Goal: Transaction & Acquisition: Purchase product/service

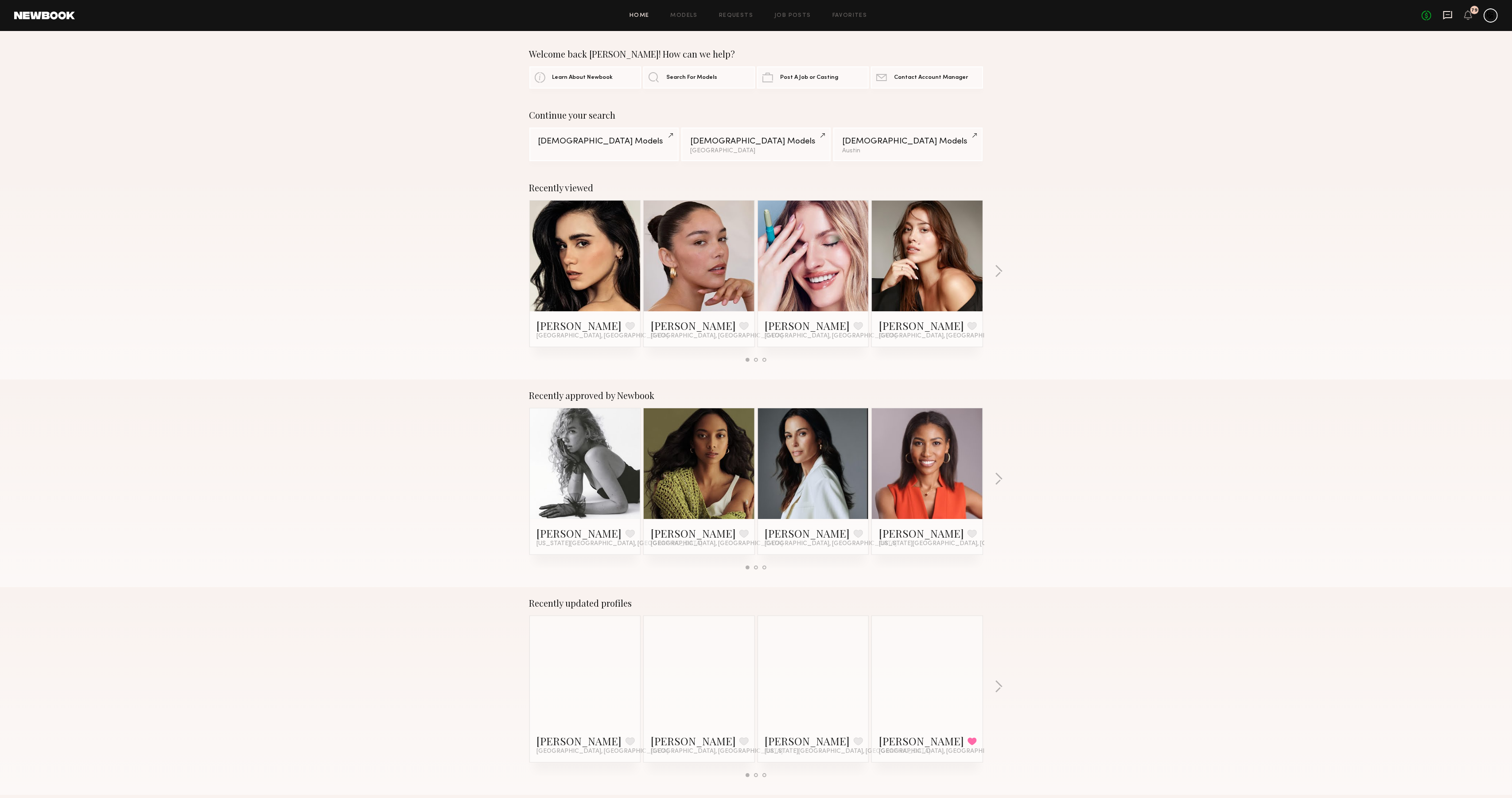
click at [1444, 19] on icon at bounding box center [1447, 15] width 9 height 8
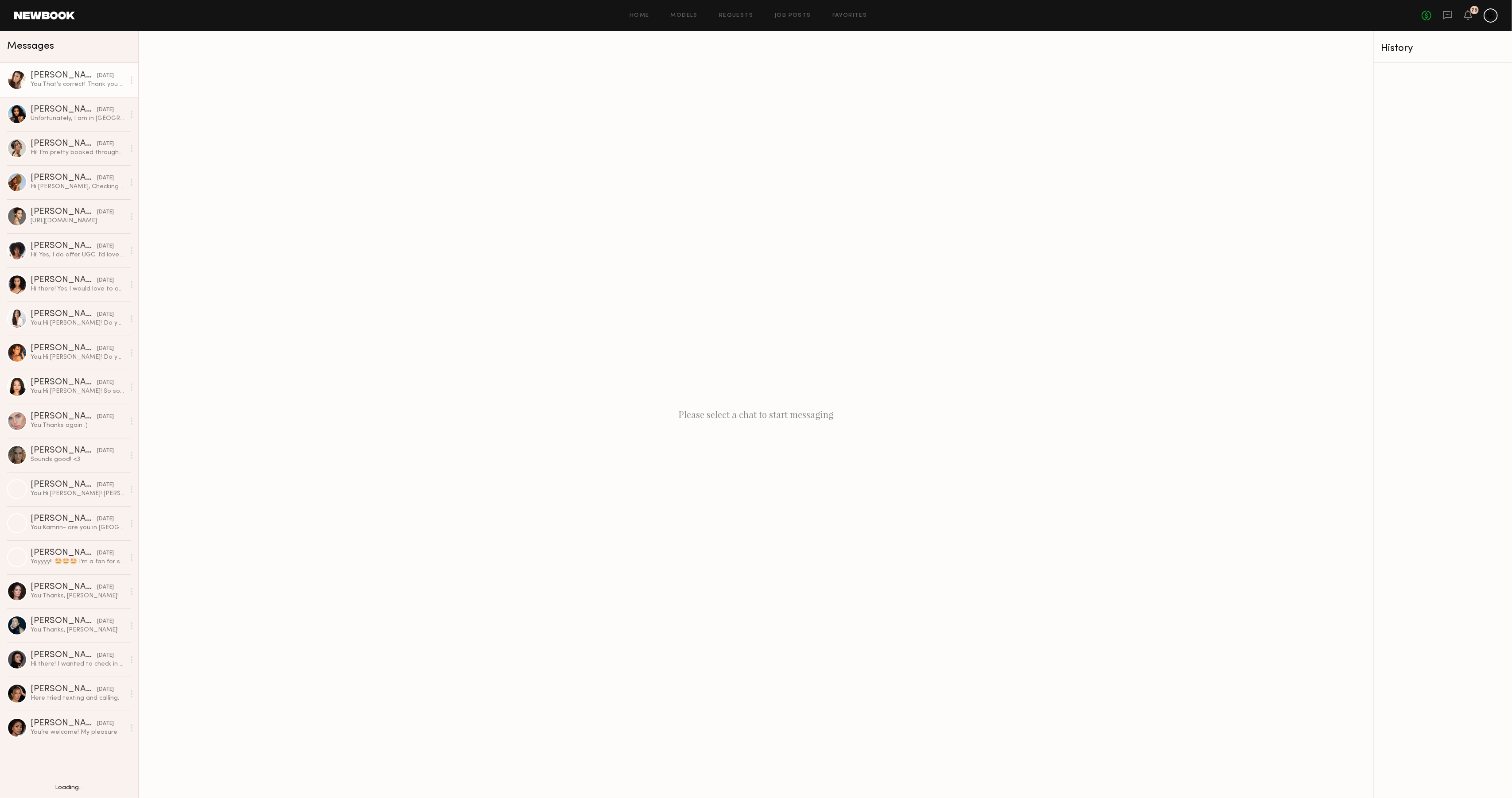
click at [15, 79] on div at bounding box center [17, 80] width 20 height 20
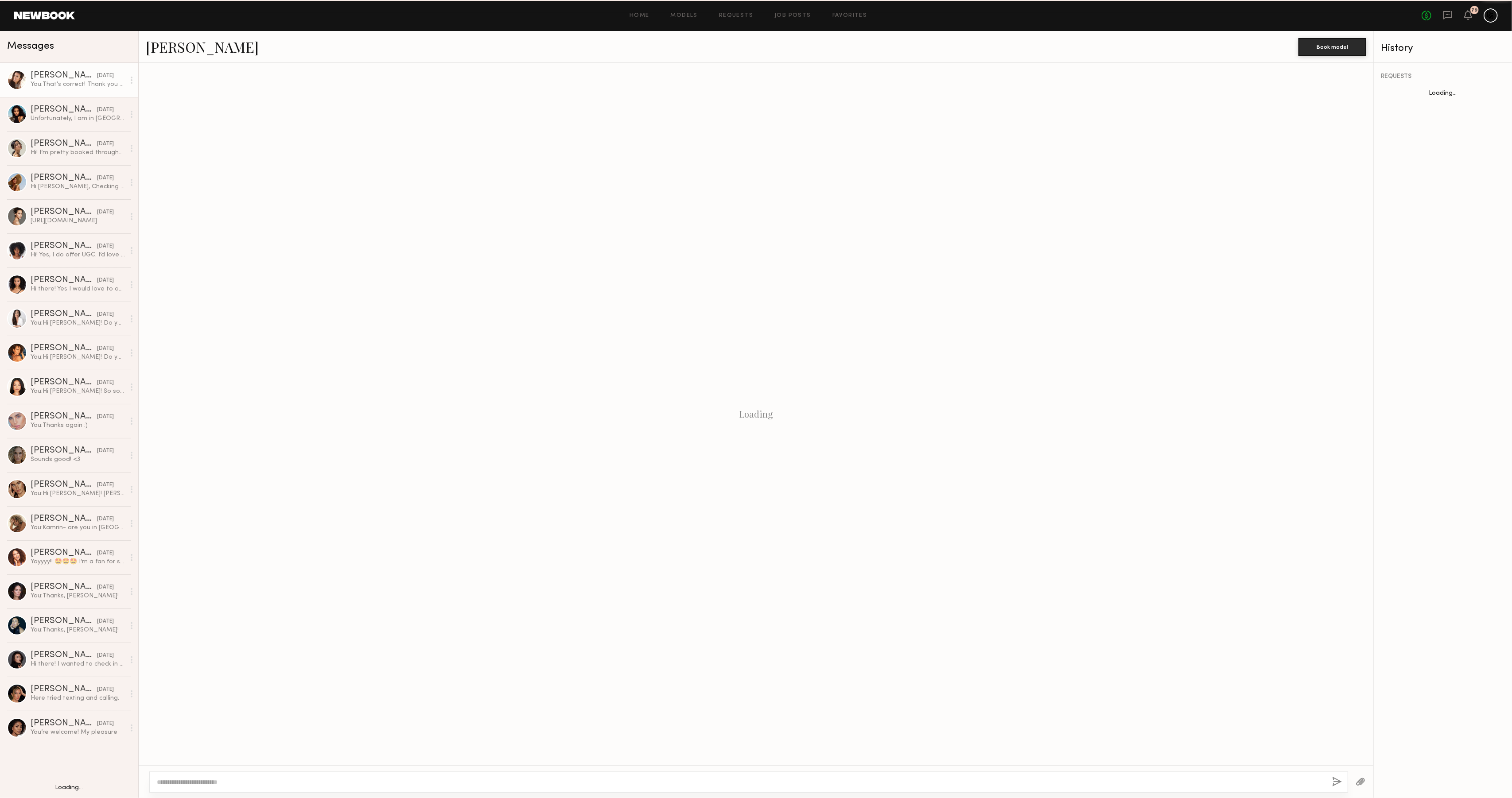
scroll to position [200, 0]
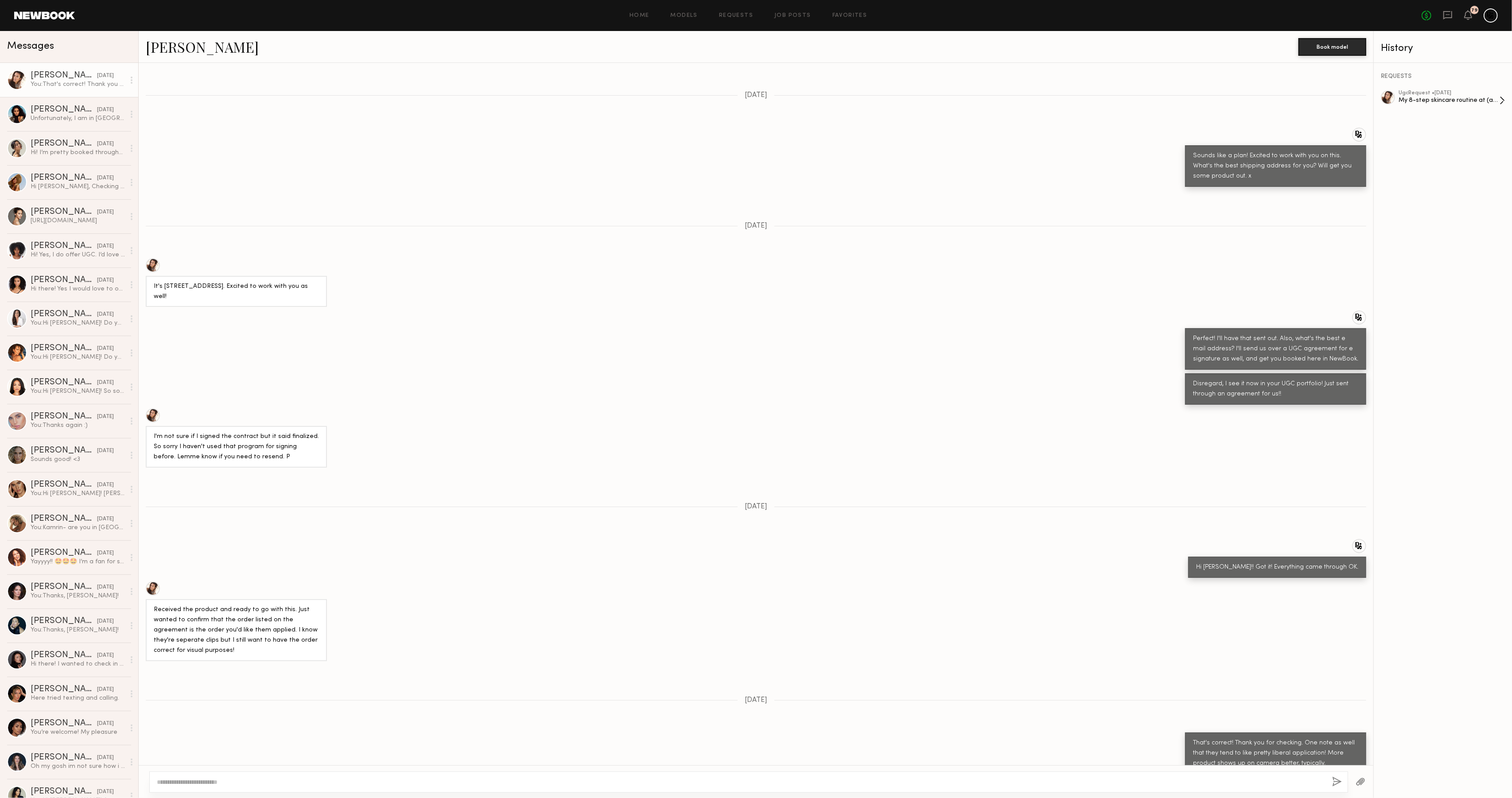
click at [1427, 96] on div "My 8-step skincare routine at (age)" at bounding box center [1449, 100] width 101 height 8
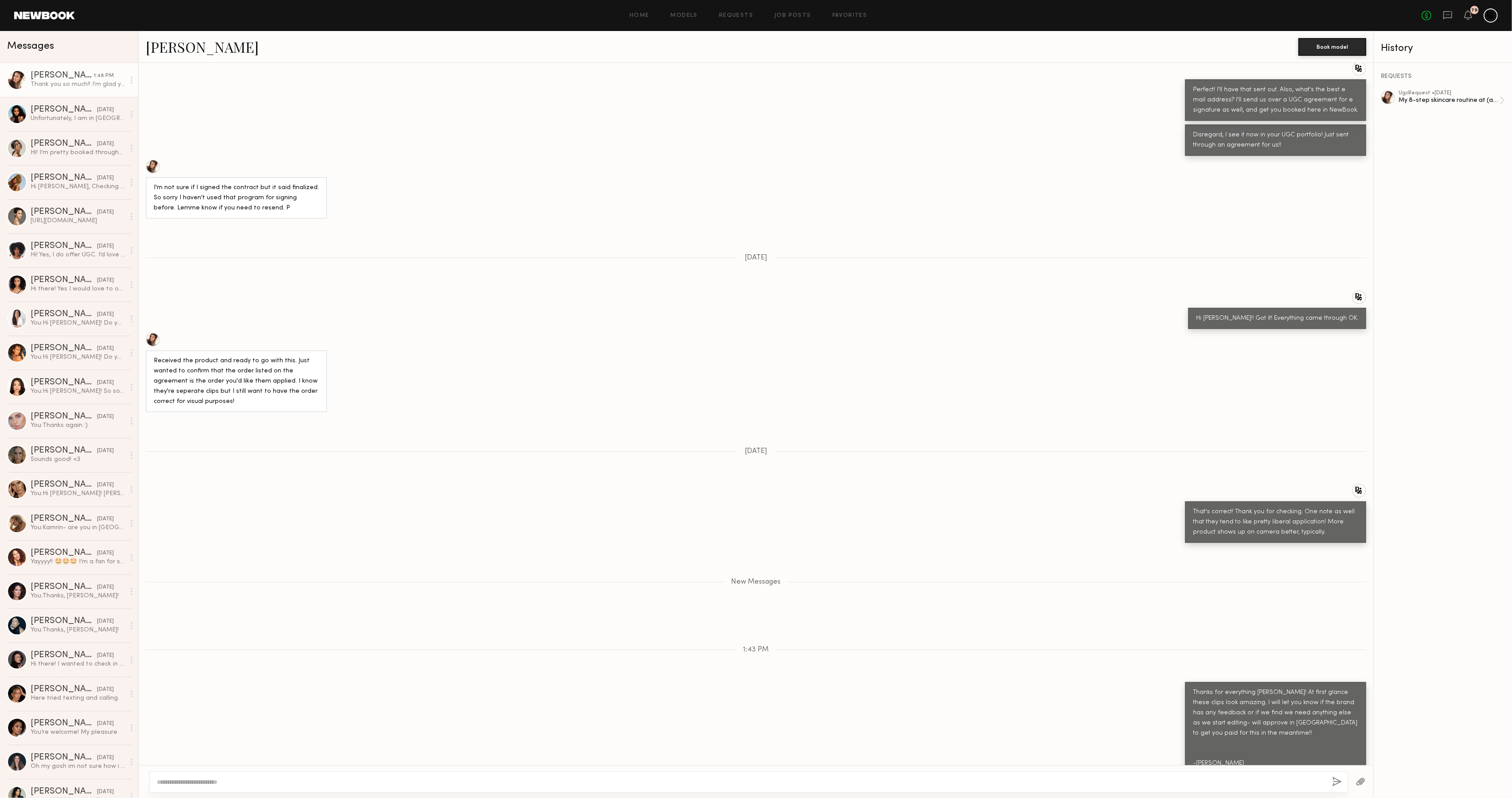
scroll to position [483, 0]
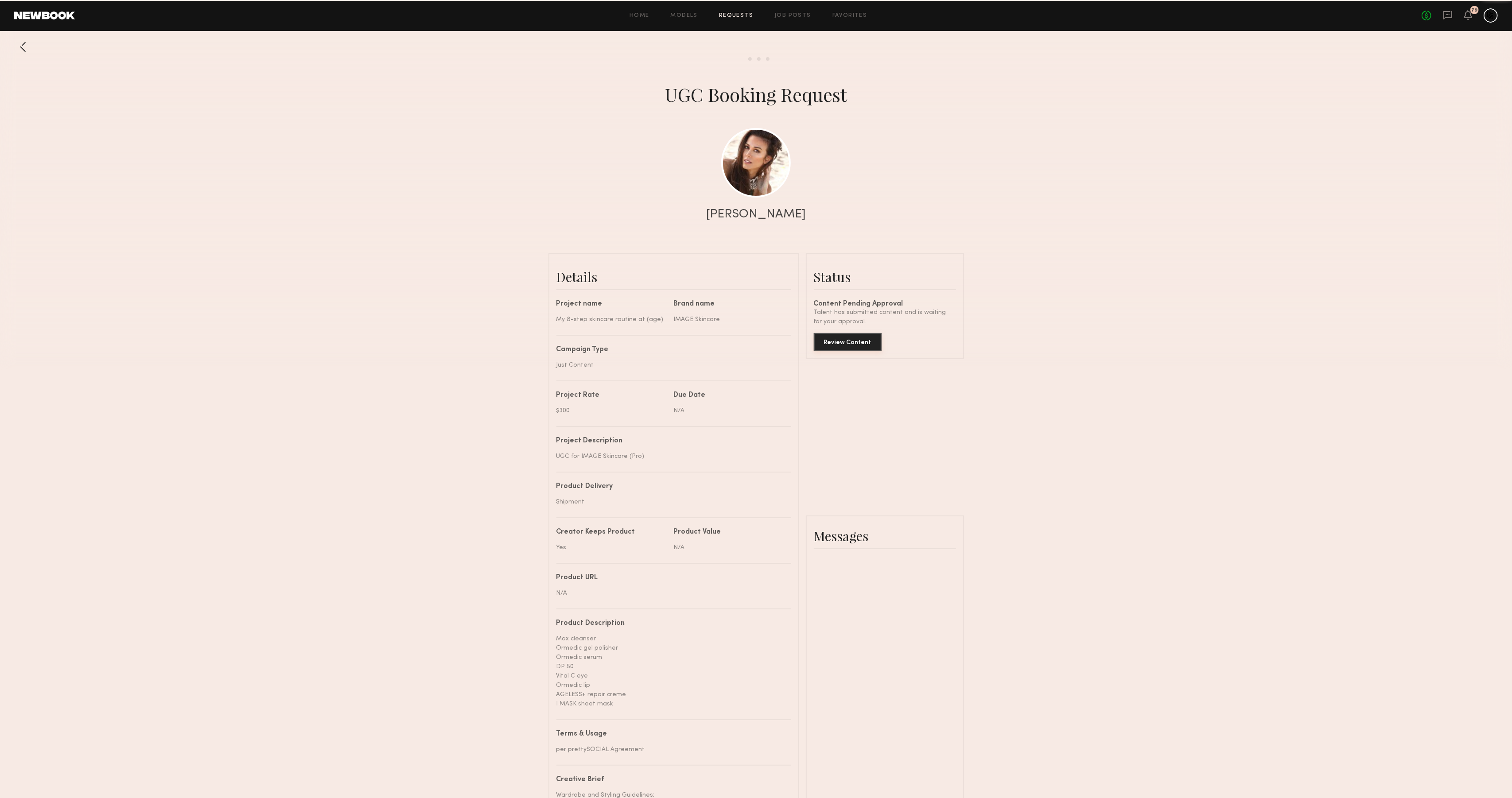
click at [845, 340] on button "Review Content" at bounding box center [847, 342] width 68 height 18
click at [848, 121] on section "Send request Model response Review content UGC Booking Request [PERSON_NAME] De…" at bounding box center [756, 525] width 1512 height 987
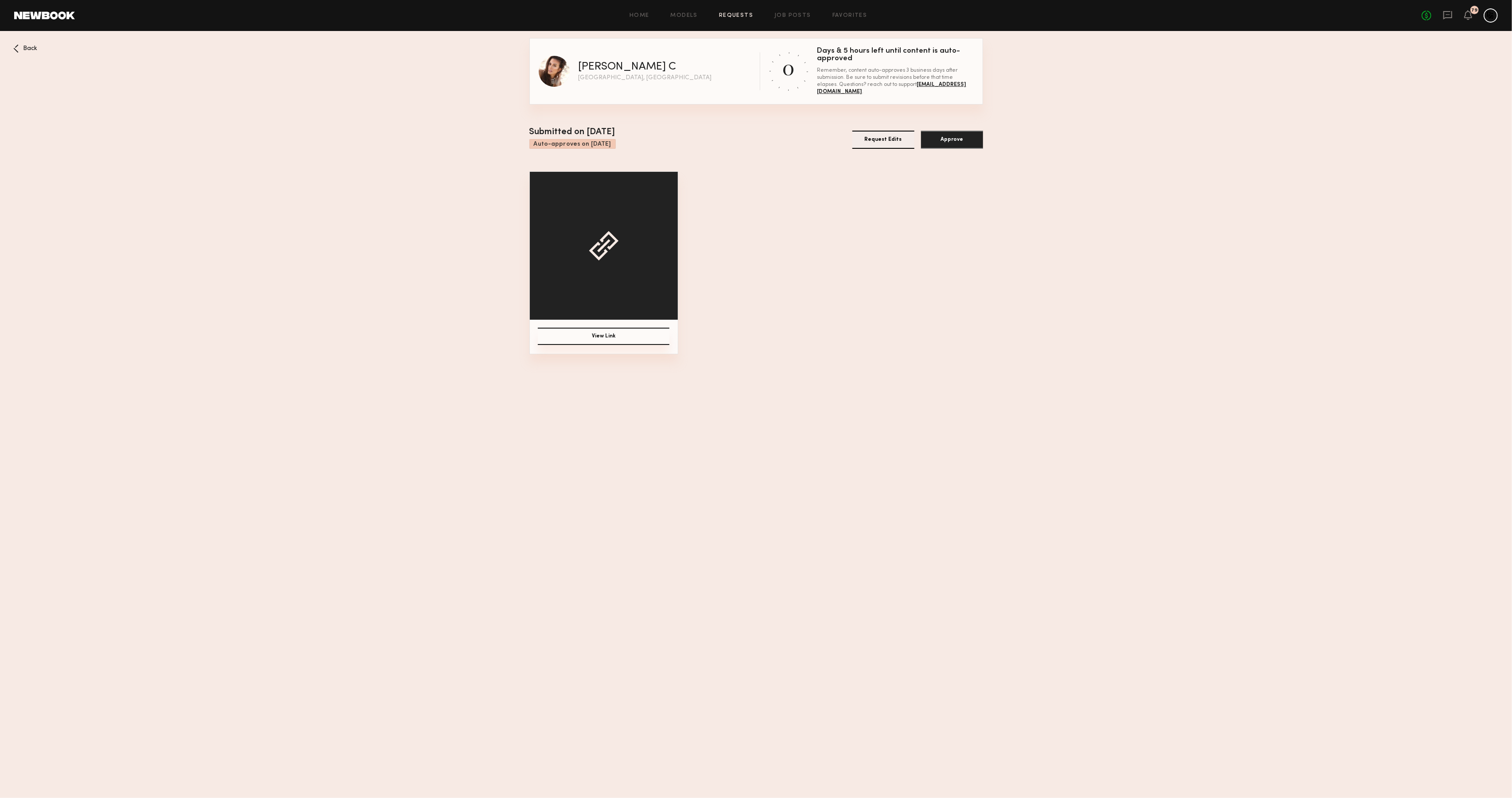
click at [612, 333] on button "View Link" at bounding box center [603, 336] width 131 height 17
click at [932, 134] on button "Approve" at bounding box center [952, 140] width 62 height 18
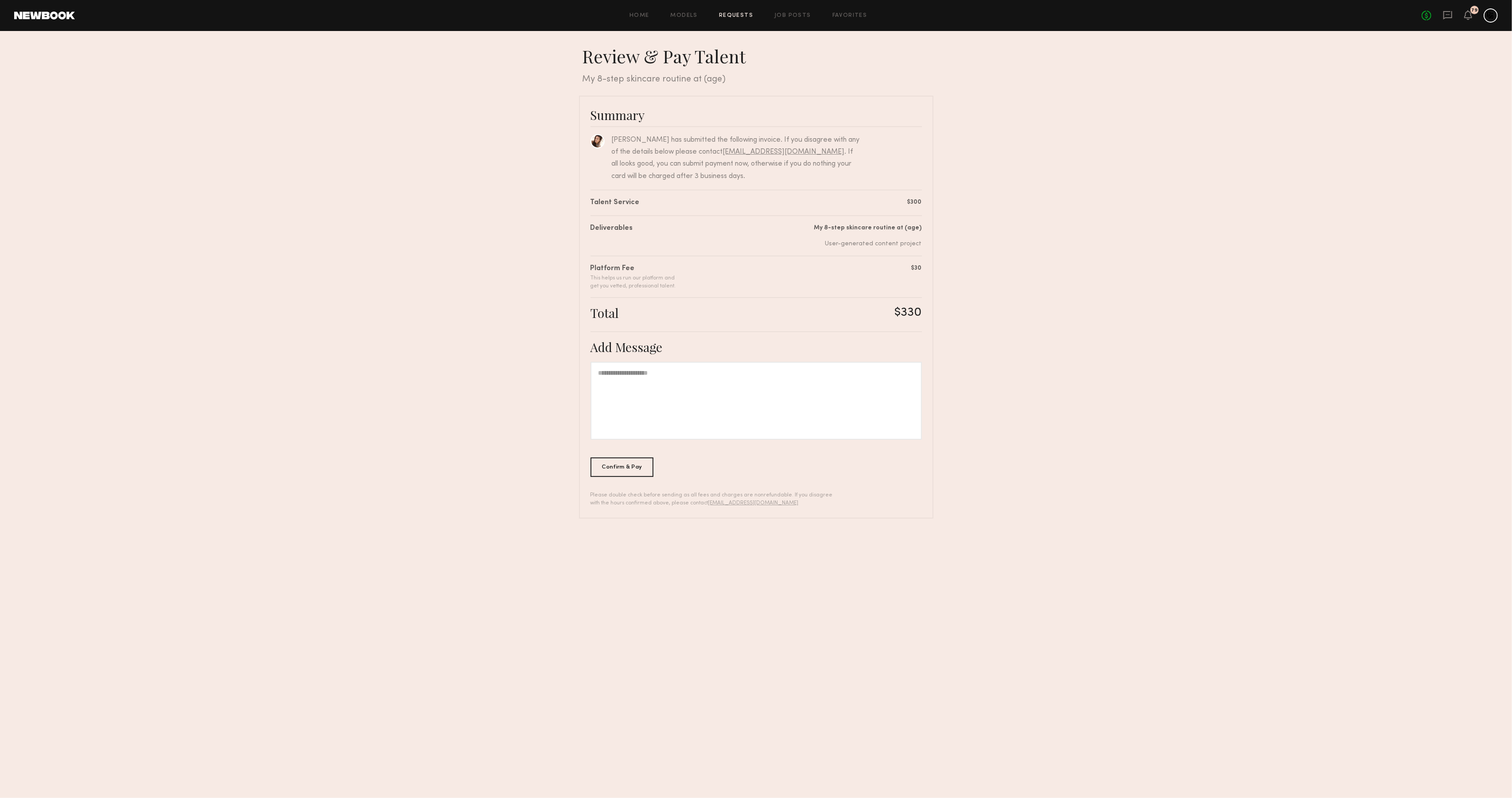
click at [657, 377] on div at bounding box center [756, 401] width 332 height 78
drag, startPoint x: 740, startPoint y: 370, endPoint x: 690, endPoint y: 370, distance: 50.0
click at [687, 370] on div "**********" at bounding box center [756, 401] width 332 height 78
click at [656, 382] on div "**********" at bounding box center [756, 401] width 332 height 78
drag, startPoint x: 857, startPoint y: 310, endPoint x: 927, endPoint y: 311, distance: 70.0
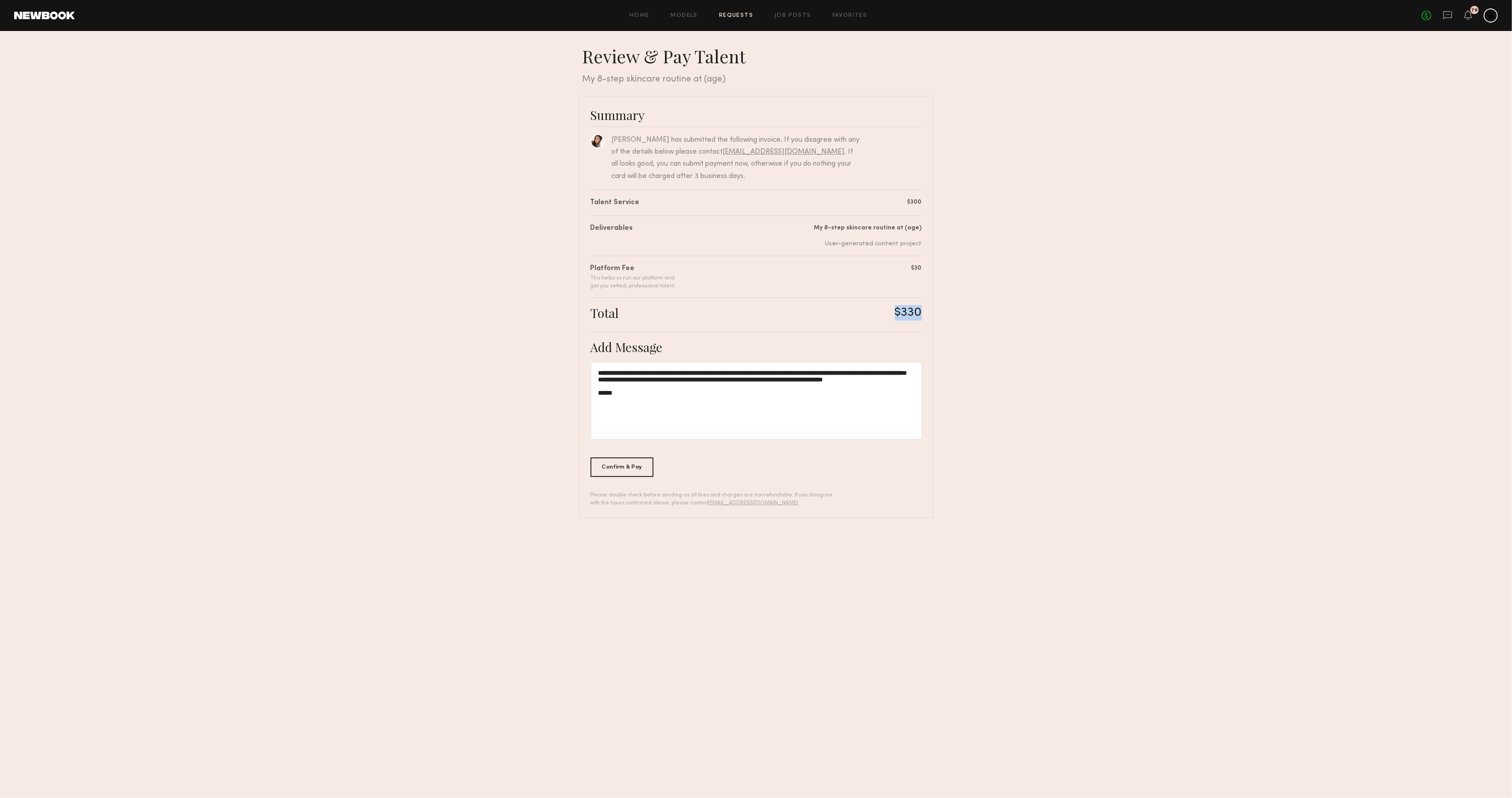
click at [927, 311] on div "**********" at bounding box center [756, 307] width 355 height 423
copy div "$330"
click at [617, 469] on div "Confirm & Pay" at bounding box center [622, 466] width 63 height 19
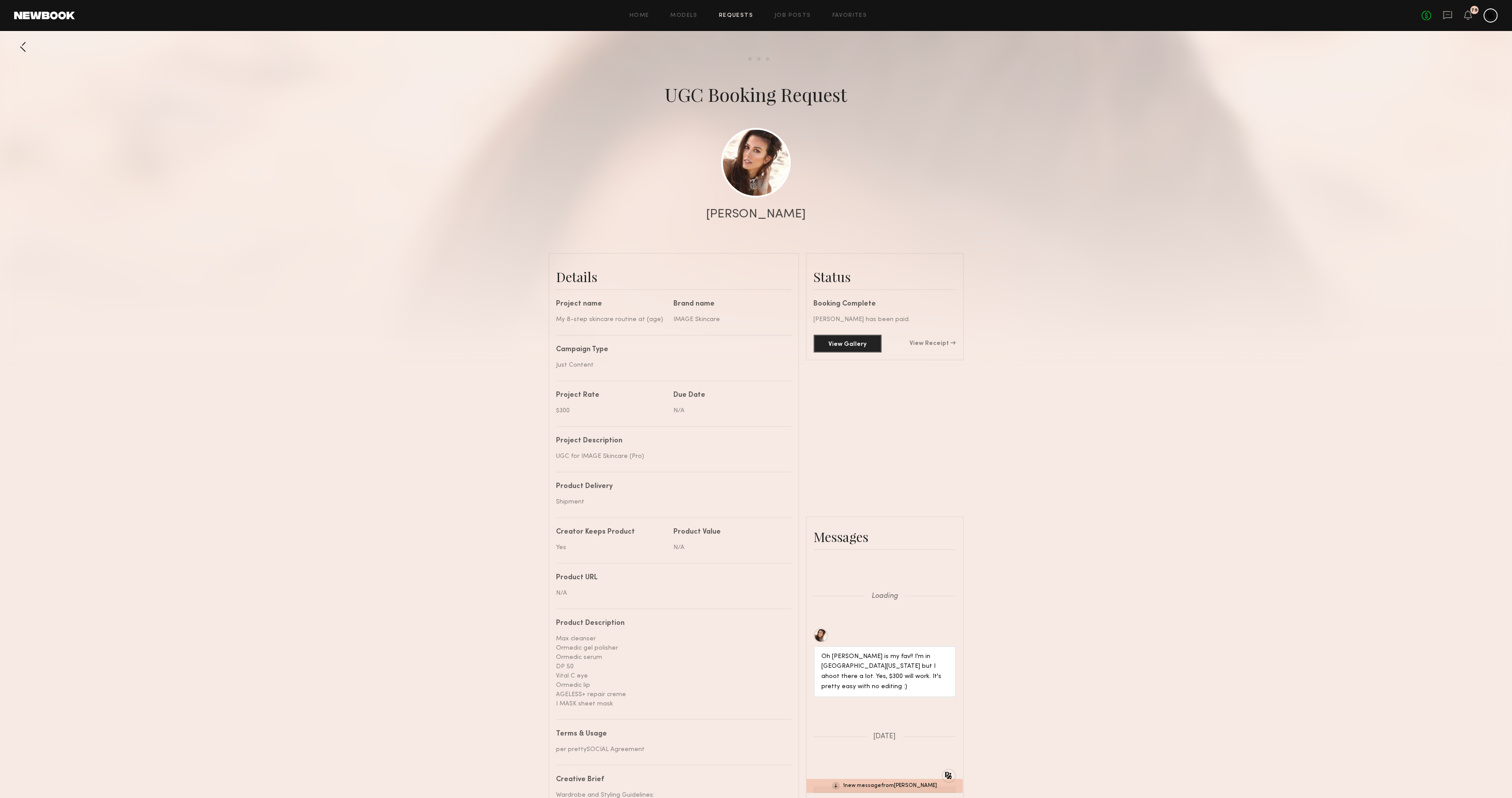
scroll to position [856, 0]
